Goal: Participate in discussion

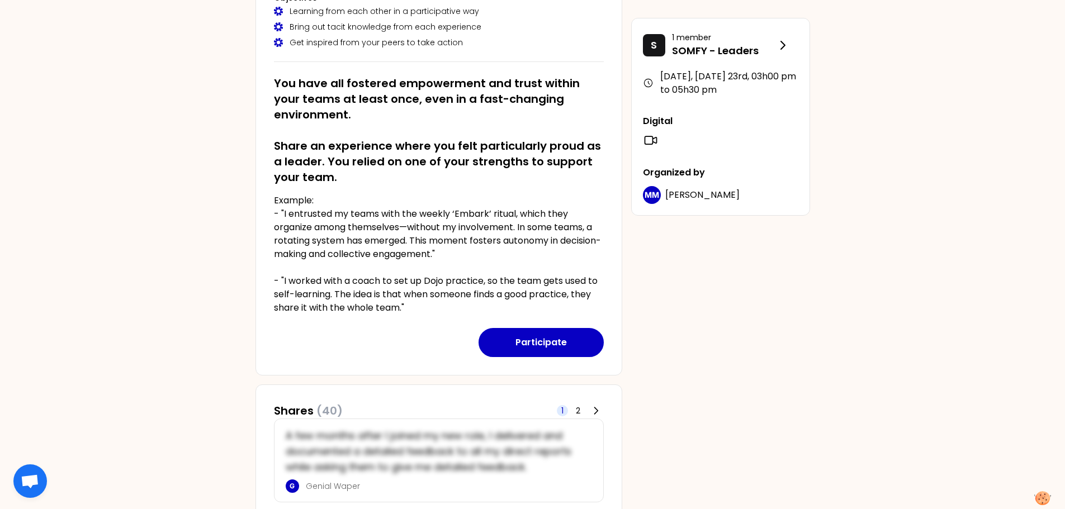
scroll to position [150, 0]
click at [596, 413] on icon at bounding box center [595, 411] width 3 height 7
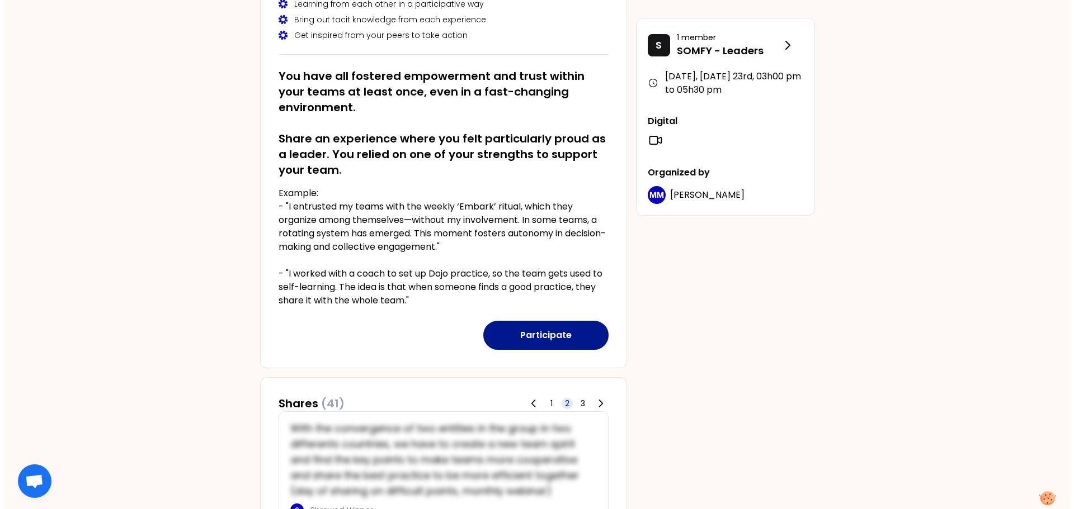
scroll to position [152, 0]
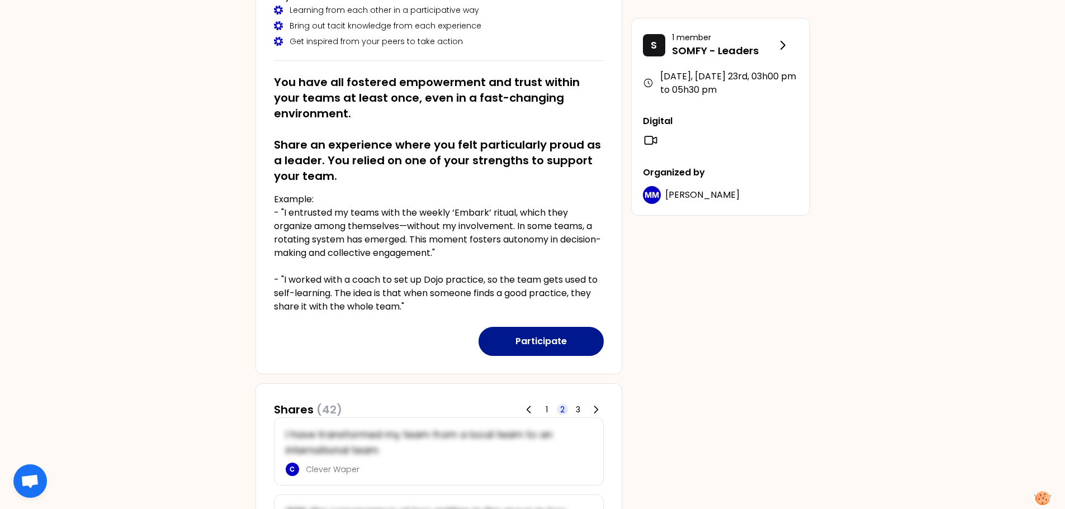
click at [533, 346] on button "Participate" at bounding box center [541, 341] width 125 height 29
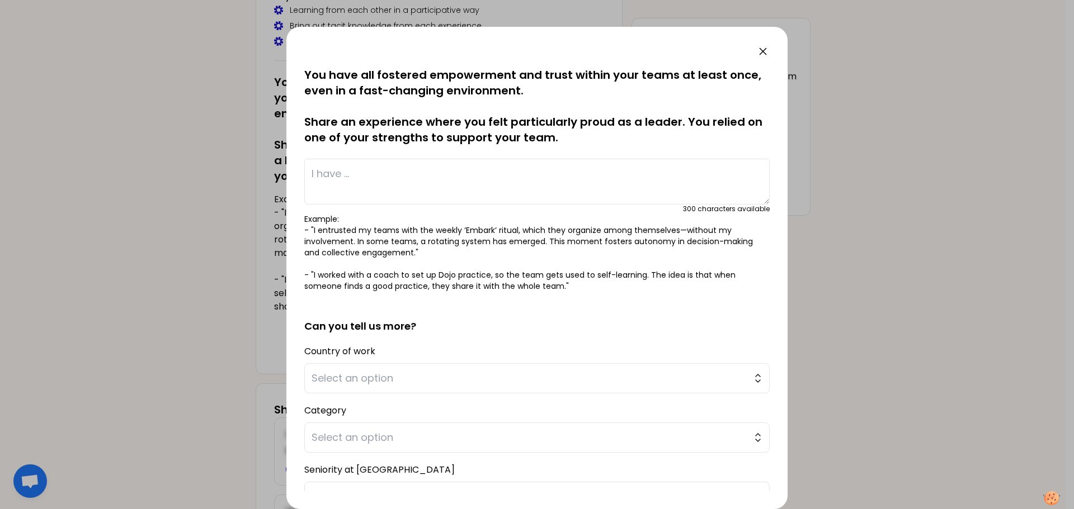
click at [355, 177] on textarea at bounding box center [536, 182] width 465 height 46
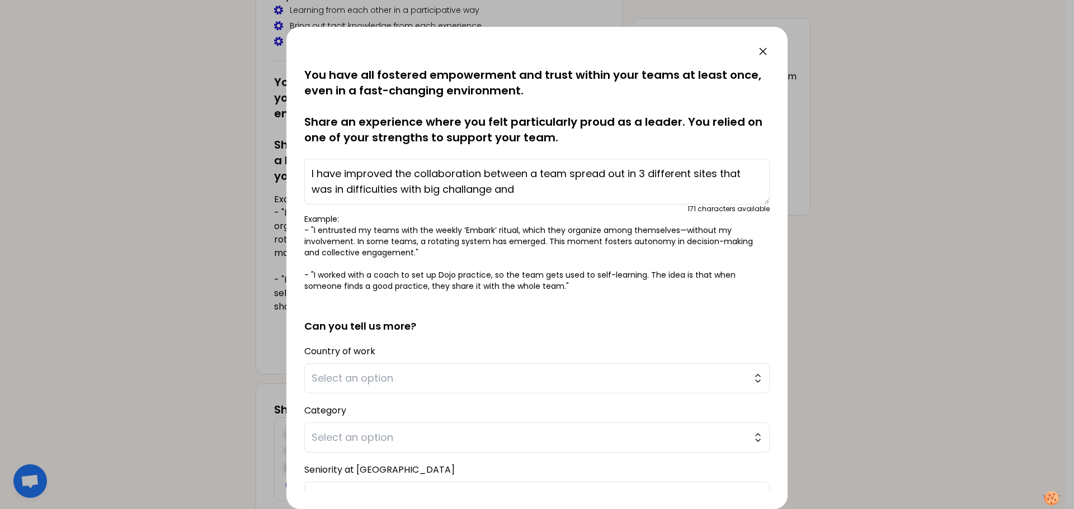
type textarea "I have improved the collaboration between a team spread out in 3 different site…"
